Goal: Transaction & Acquisition: Purchase product/service

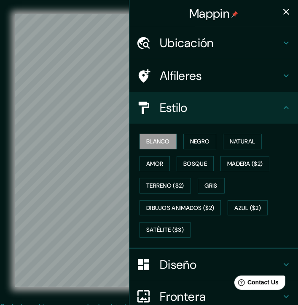
scroll to position [42, 0]
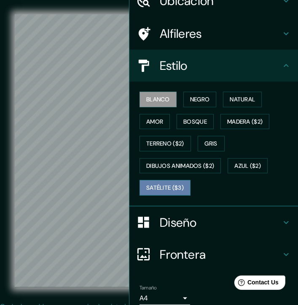
click at [172, 186] on button "Satélite ($3)" at bounding box center [164, 188] width 51 height 16
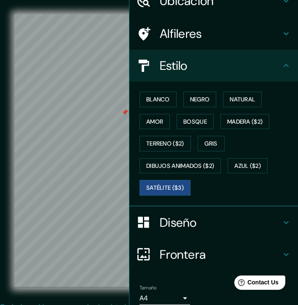
click at [121, 116] on div at bounding box center [124, 112] width 7 height 7
click at [81, 104] on div at bounding box center [84, 100] width 7 height 7
click at [227, 158] on button "Azul ($2)" at bounding box center [247, 166] width 40 height 16
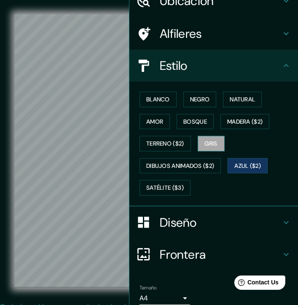
click at [201, 137] on button "Gris" at bounding box center [210, 144] width 27 height 16
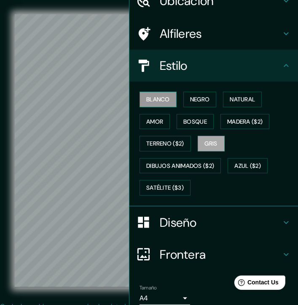
click at [165, 97] on button "Blanco" at bounding box center [157, 100] width 37 height 16
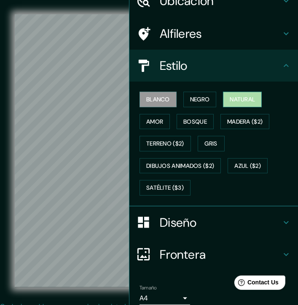
click at [232, 100] on button "Natural" at bounding box center [242, 100] width 39 height 16
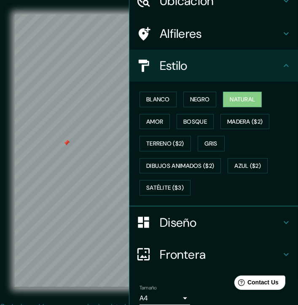
click at [63, 145] on div at bounding box center [66, 143] width 7 height 7
click at [188, 95] on button "Negro" at bounding box center [199, 100] width 33 height 16
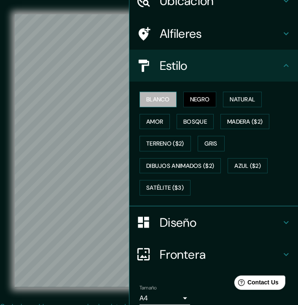
click at [157, 101] on button "Blanco" at bounding box center [157, 100] width 37 height 16
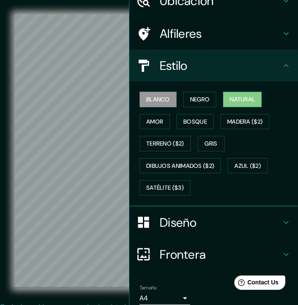
click at [237, 100] on button "Natural" at bounding box center [242, 100] width 39 height 16
click at [96, 112] on div at bounding box center [97, 109] width 7 height 7
click at [146, 68] on div "Mappin Ubicación Alfileres Estilo Blanco Negro Natural Amor Bosque Madera ($2) …" at bounding box center [149, 167] width 298 height 335
click at [48, 184] on div at bounding box center [50, 180] width 7 height 7
click at [126, 125] on div "Mappin Ubicación Alfileres Estilo Blanco Negro Natural Amor Bosque Madera ($2) …" at bounding box center [149, 167] width 298 height 335
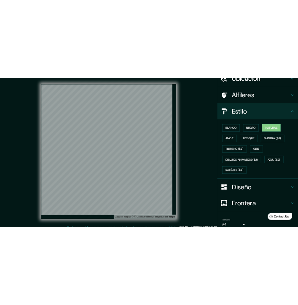
scroll to position [43, 0]
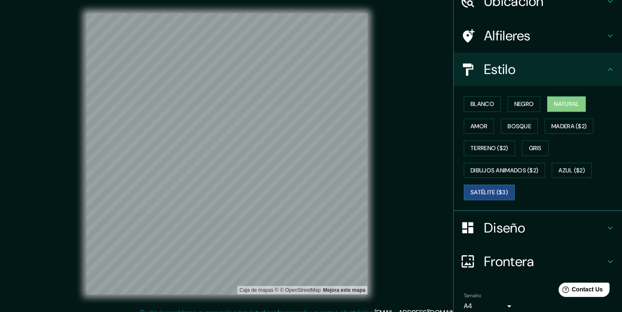
click at [297, 195] on button "Satélite ($3)" at bounding box center [489, 193] width 51 height 16
click at [297, 103] on button "Natural" at bounding box center [566, 104] width 39 height 16
click at [297, 195] on button "Satélite ($3)" at bounding box center [489, 193] width 51 height 16
click at [251, 146] on div at bounding box center [252, 144] width 7 height 7
click at [249, 142] on div at bounding box center [251, 140] width 7 height 7
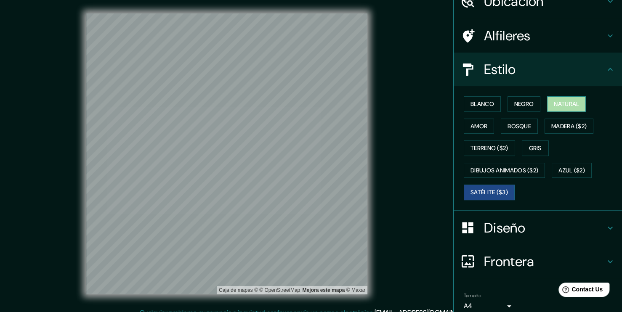
click at [297, 101] on button "Natural" at bounding box center [566, 104] width 39 height 16
click at [297, 185] on button "Satélite ($3)" at bounding box center [489, 193] width 51 height 16
click at [297, 122] on button "Madera ($2)" at bounding box center [569, 127] width 49 height 16
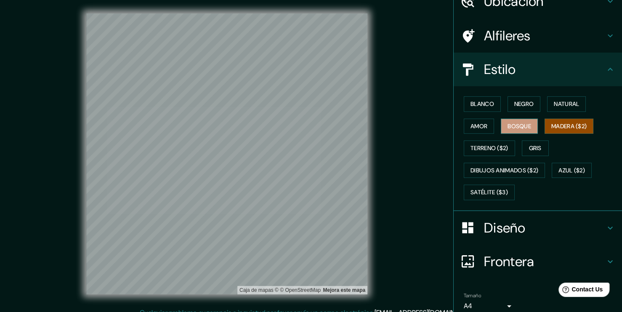
click at [297, 129] on button "Bosque" at bounding box center [519, 127] width 37 height 16
click at [297, 194] on button "Satélite ($3)" at bounding box center [489, 193] width 51 height 16
click at [297, 121] on button "Madera ($2)" at bounding box center [569, 127] width 49 height 16
click at [297, 123] on button "Bosque" at bounding box center [519, 127] width 37 height 16
click at [297, 150] on button "Terreno ($2)" at bounding box center [489, 149] width 51 height 16
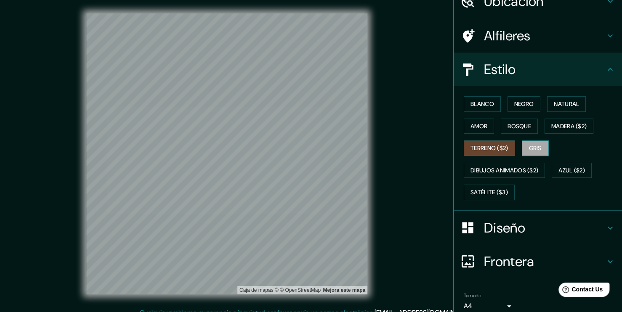
click at [297, 143] on button "Gris" at bounding box center [535, 149] width 27 height 16
click at [297, 101] on button "Natural" at bounding box center [566, 104] width 39 height 16
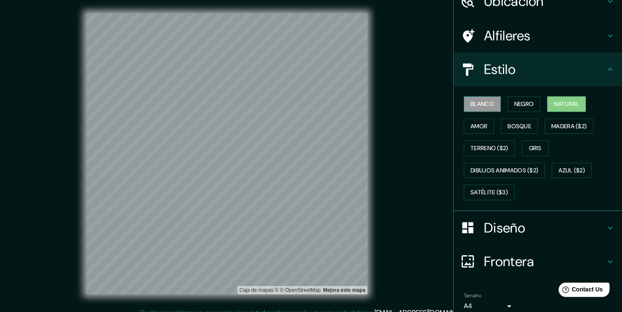
click at [297, 107] on button "Blanco" at bounding box center [482, 104] width 37 height 16
click at [297, 189] on button "Satélite ($3)" at bounding box center [489, 193] width 51 height 16
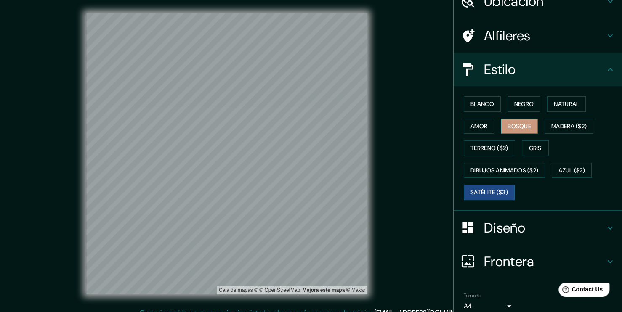
click at [297, 124] on button "Bosque" at bounding box center [519, 127] width 37 height 16
click at [297, 131] on button "Madera ($2)" at bounding box center [569, 127] width 49 height 16
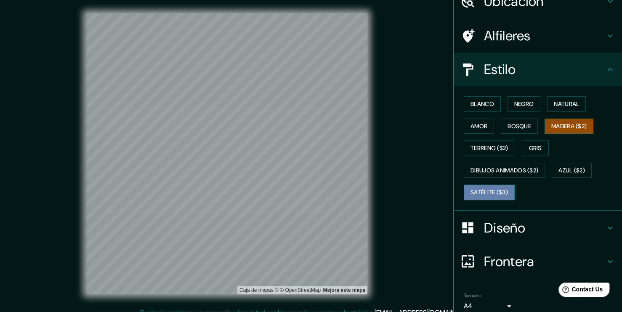
click at [297, 193] on button "Satélite ($3)" at bounding box center [489, 193] width 51 height 16
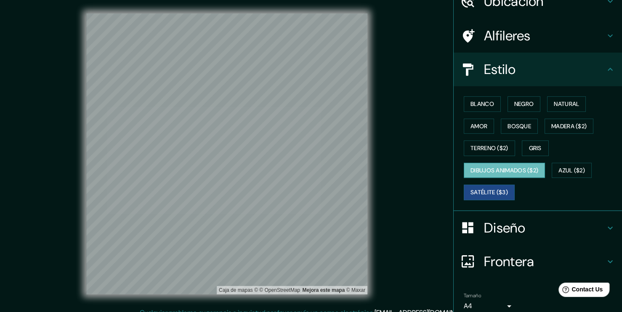
click at [297, 170] on button "Dibujos animados ($2)" at bounding box center [504, 171] width 81 height 16
click at [297, 171] on button "Azul ($2)" at bounding box center [572, 171] width 40 height 16
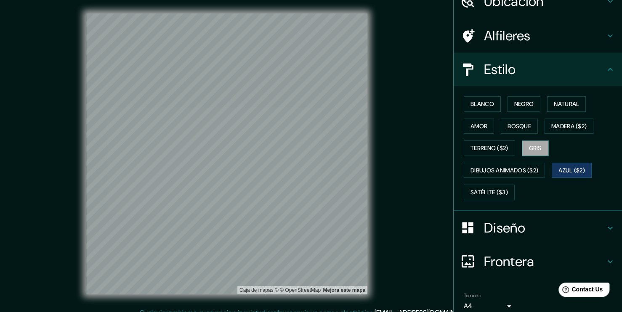
click at [297, 151] on button "Gris" at bounding box center [535, 149] width 27 height 16
click at [297, 149] on button "Terreno ($2)" at bounding box center [489, 149] width 51 height 16
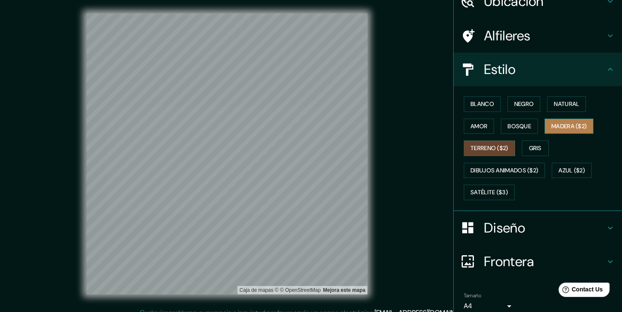
click at [297, 125] on button "Madera ($2)" at bounding box center [569, 127] width 49 height 16
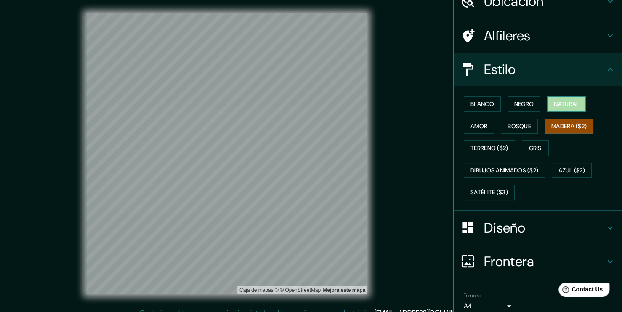
click at [297, 101] on button "Natural" at bounding box center [566, 104] width 39 height 16
click at [297, 132] on button "Madera ($2)" at bounding box center [569, 127] width 49 height 16
click at [297, 109] on button "Natural" at bounding box center [566, 104] width 39 height 16
click at [297, 125] on button "Madera ($2)" at bounding box center [569, 127] width 49 height 16
click at [297, 198] on button "Satélite ($3)" at bounding box center [489, 193] width 51 height 16
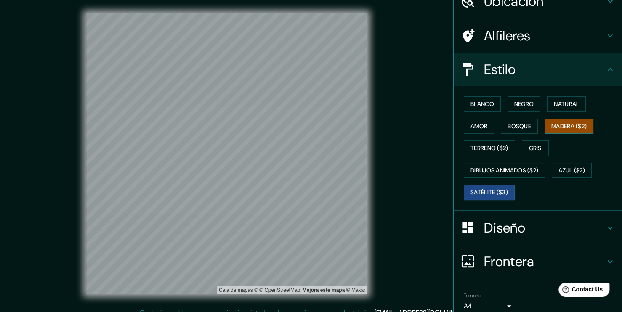
click at [297, 121] on button "Madera ($2)" at bounding box center [569, 127] width 49 height 16
click at [67, 122] on div "Caja de mapas © © OpenStreetMap Mejora este mapa" at bounding box center [227, 153] width 560 height 281
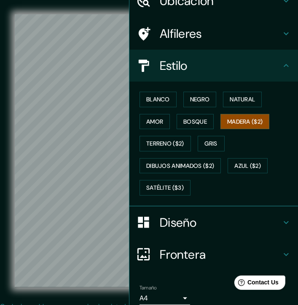
scroll to position [15, 0]
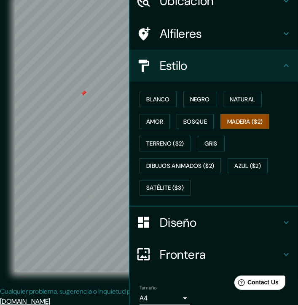
click at [80, 95] on div at bounding box center [83, 93] width 7 height 7
